Goal: Check status: Check status

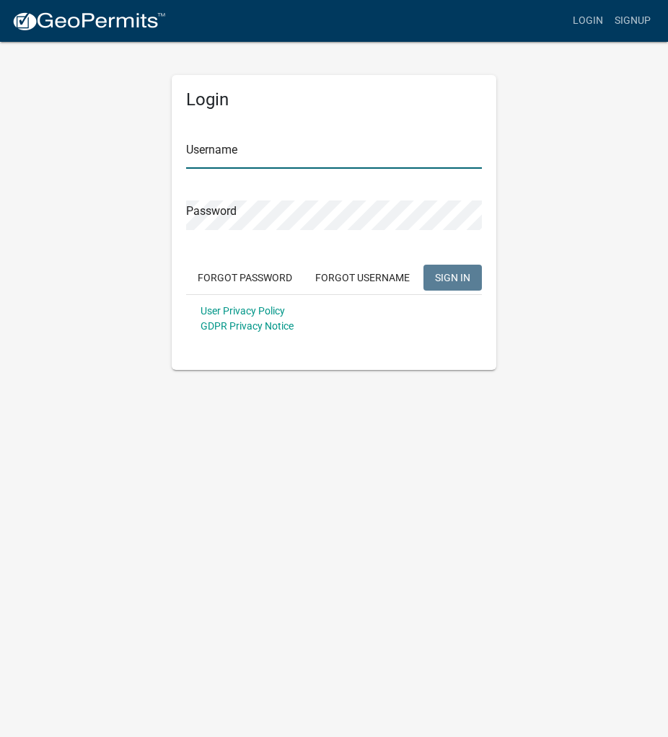
click at [229, 156] on input "Username" at bounding box center [334, 154] width 296 height 30
type input "NovaGroup"
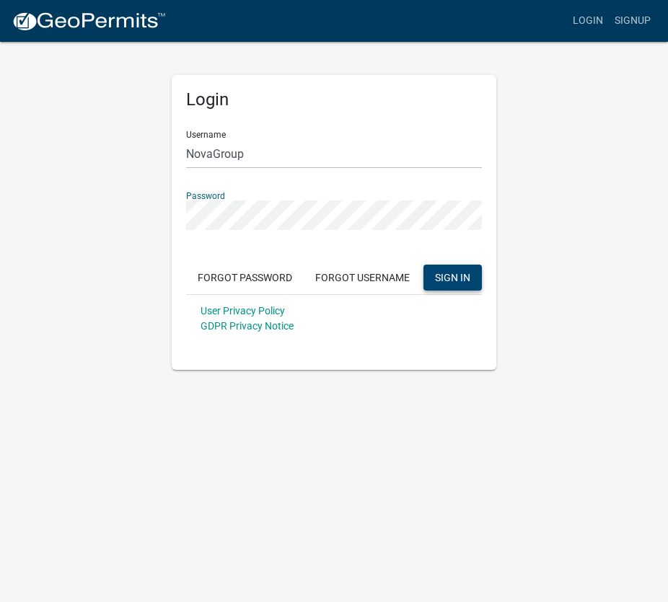
click at [449, 277] on span "SIGN IN" at bounding box center [452, 277] width 35 height 12
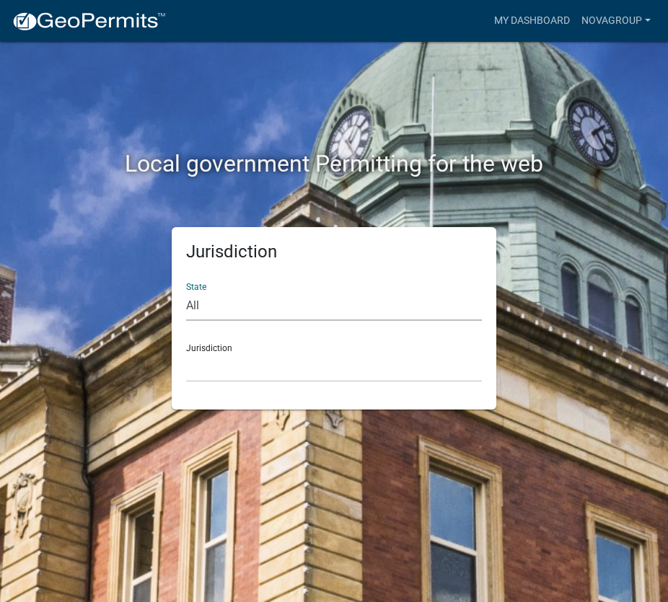
click at [209, 309] on select "All [US_STATE] [US_STATE] [US_STATE] [US_STATE] [US_STATE] [US_STATE] [US_STATE…" at bounding box center [334, 306] width 296 height 30
click at [196, 307] on select "All [US_STATE] [US_STATE] [US_STATE] [US_STATE] [US_STATE] [US_STATE] [US_STATE…" at bounding box center [334, 306] width 296 height 30
select select "[US_STATE]"
click at [186, 291] on select "All [US_STATE] [US_STATE] [US_STATE] [US_STATE] [US_STATE] [US_STATE] [US_STATE…" at bounding box center [334, 306] width 296 height 30
click at [208, 347] on div "Jurisdiction City of [GEOGRAPHIC_DATA], [US_STATE] City of [GEOGRAPHIC_DATA], […" at bounding box center [334, 357] width 296 height 50
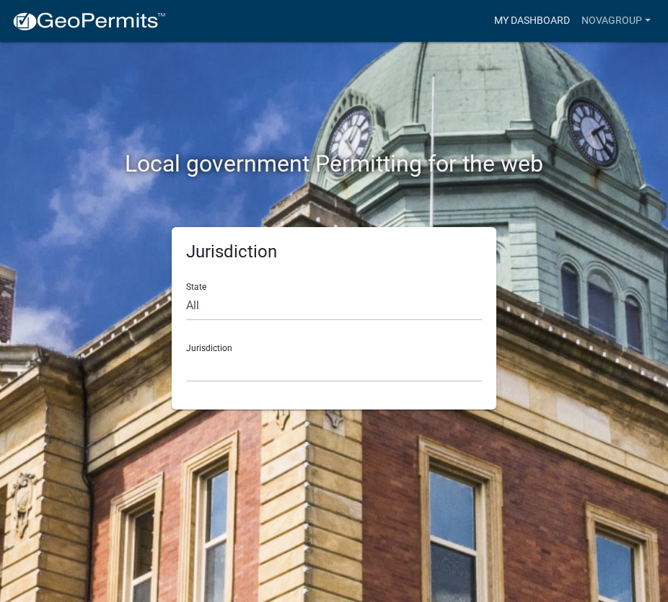
click at [526, 17] on link "My Dashboard" at bounding box center [531, 20] width 87 height 27
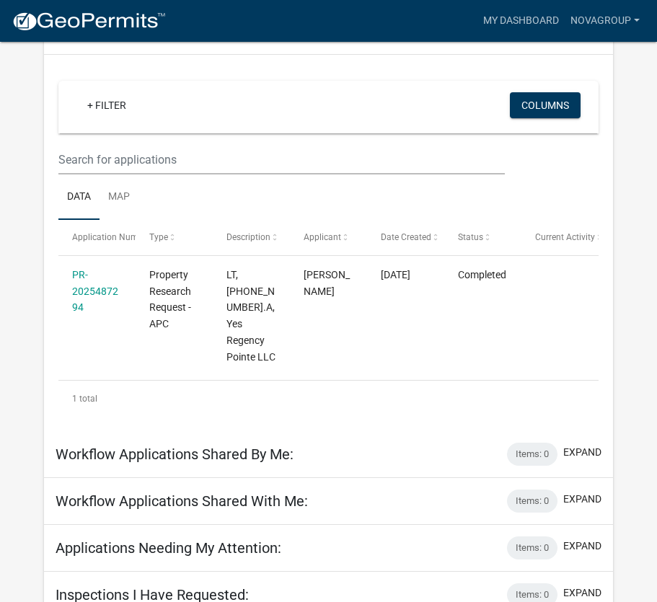
scroll to position [30, 0]
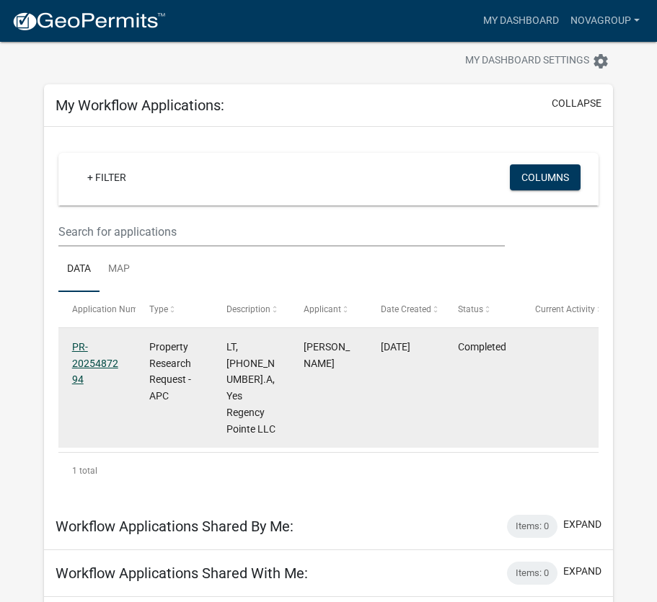
click at [100, 361] on link "PR-2025487294" at bounding box center [95, 363] width 46 height 45
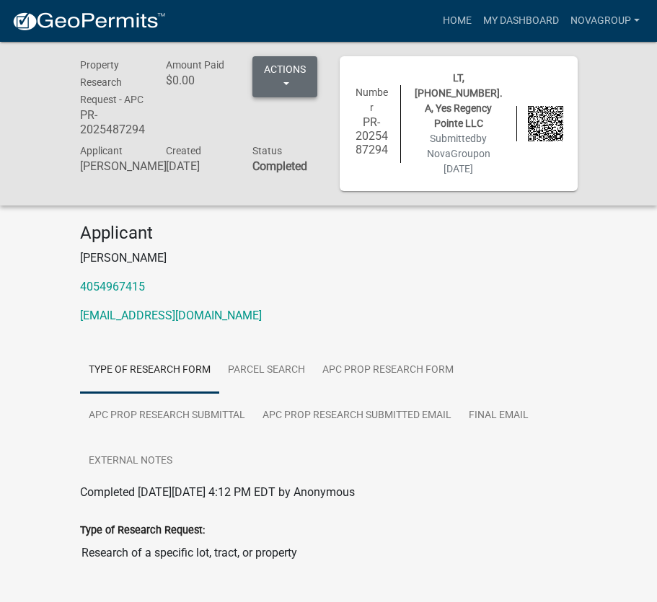
click at [288, 82] on button "Actions" at bounding box center [284, 76] width 65 height 41
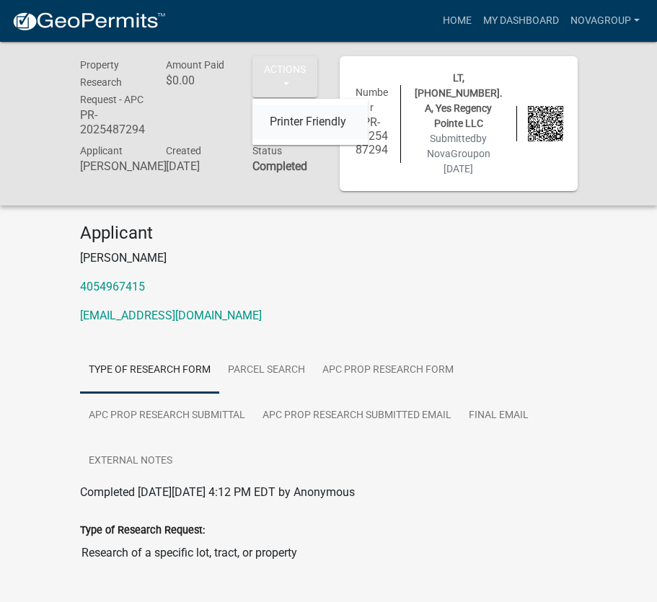
click at [307, 126] on link "Printer Friendly" at bounding box center [309, 122] width 115 height 35
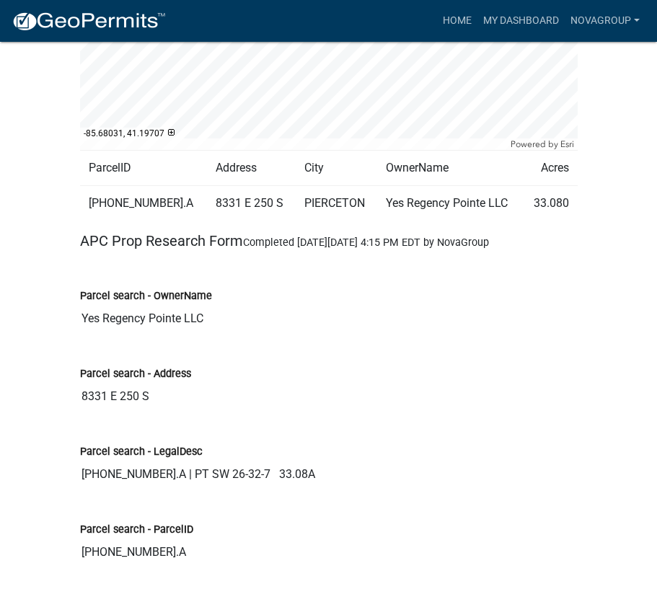
scroll to position [649, 0]
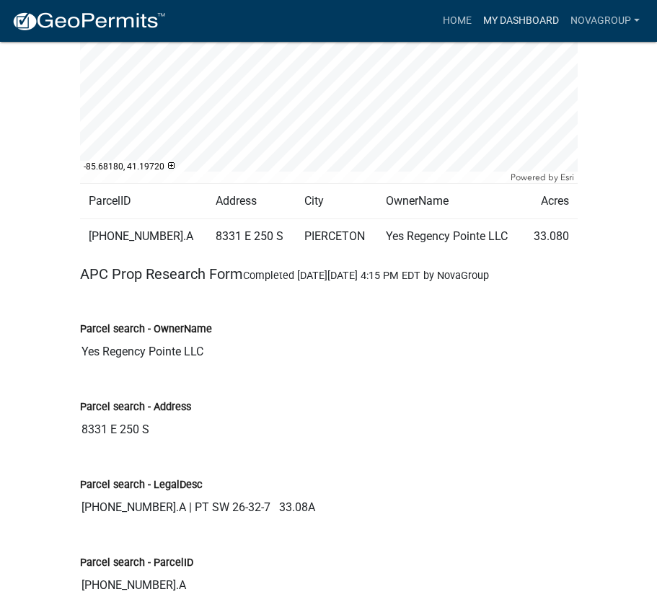
click at [516, 17] on link "My Dashboard" at bounding box center [520, 20] width 87 height 27
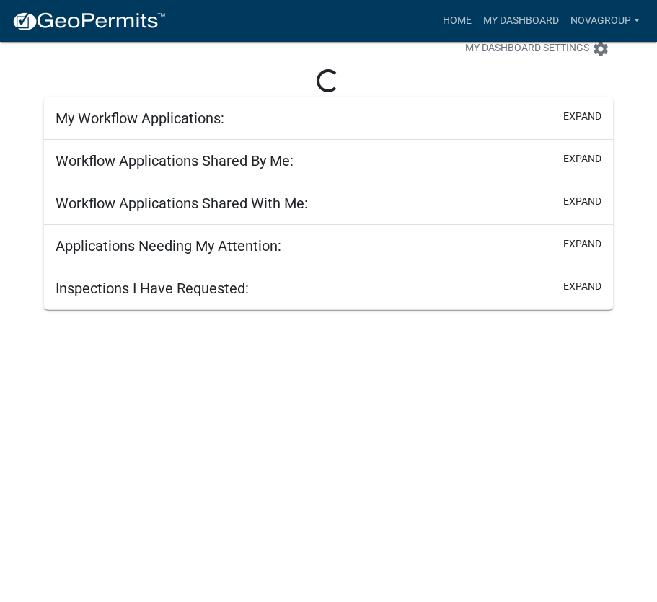
scroll to position [42, 0]
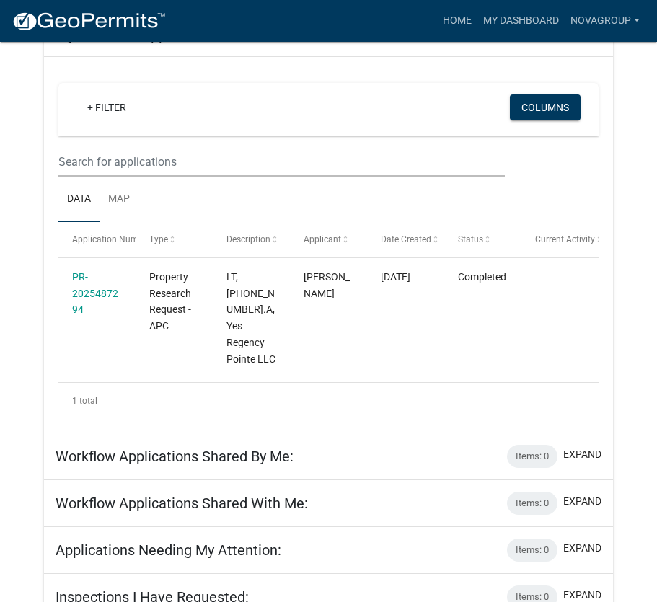
scroll to position [102, 0]
